Goal: Task Accomplishment & Management: Manage account settings

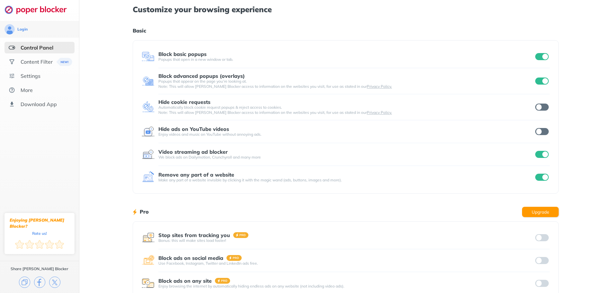
click at [372, 25] on div "Customize your browsing experience Basic Block basic popups Popups that open in…" at bounding box center [346, 166] width 426 height 332
click at [541, 60] on input "checkbox" at bounding box center [541, 56] width 13 height 7
click at [542, 80] on input "checkbox" at bounding box center [541, 80] width 13 height 7
